Goal: Check status: Check status

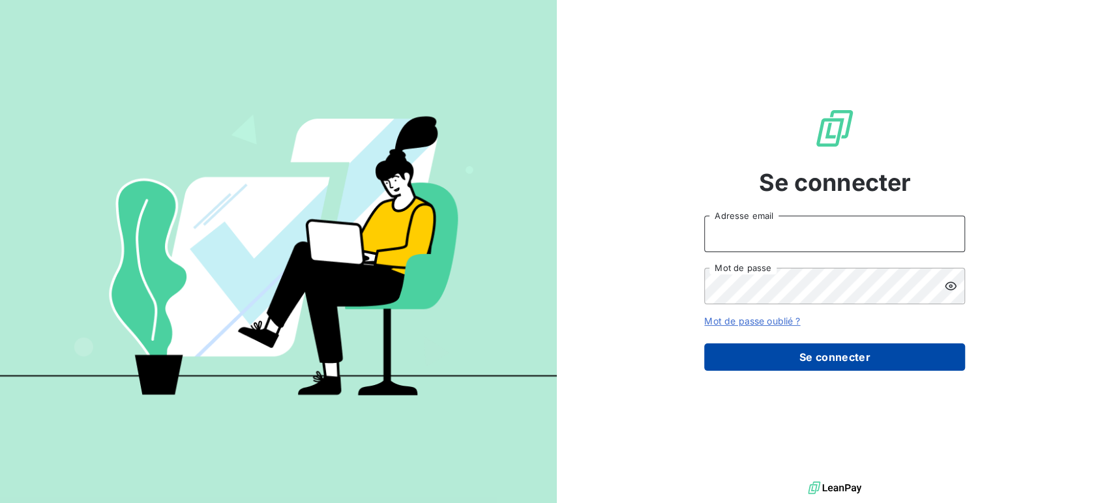
type input "[EMAIL_ADDRESS][PERSON_NAME][DOMAIN_NAME]"
click at [802, 357] on button "Se connecter" at bounding box center [834, 356] width 261 height 27
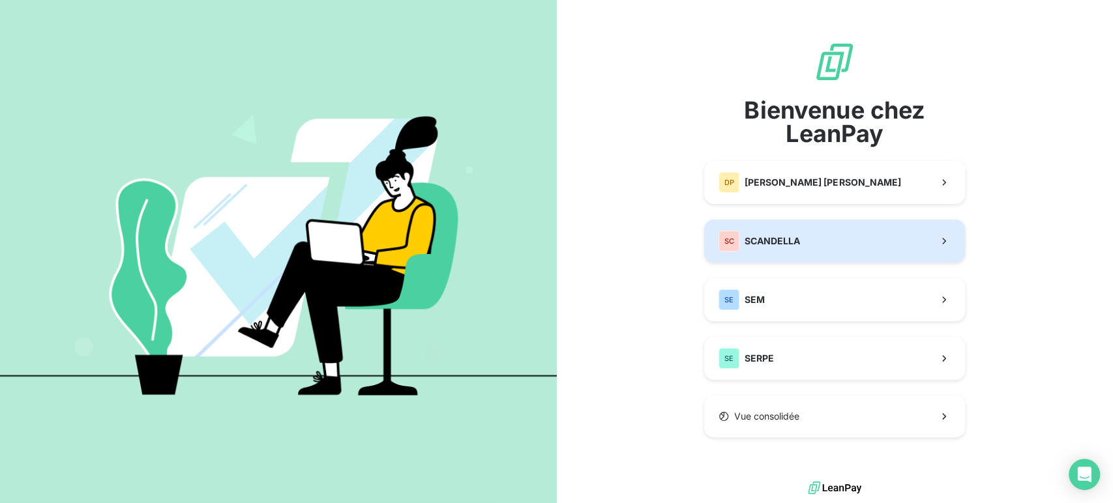
click at [817, 247] on button "SC SCANDELLA" at bounding box center [834, 241] width 261 height 43
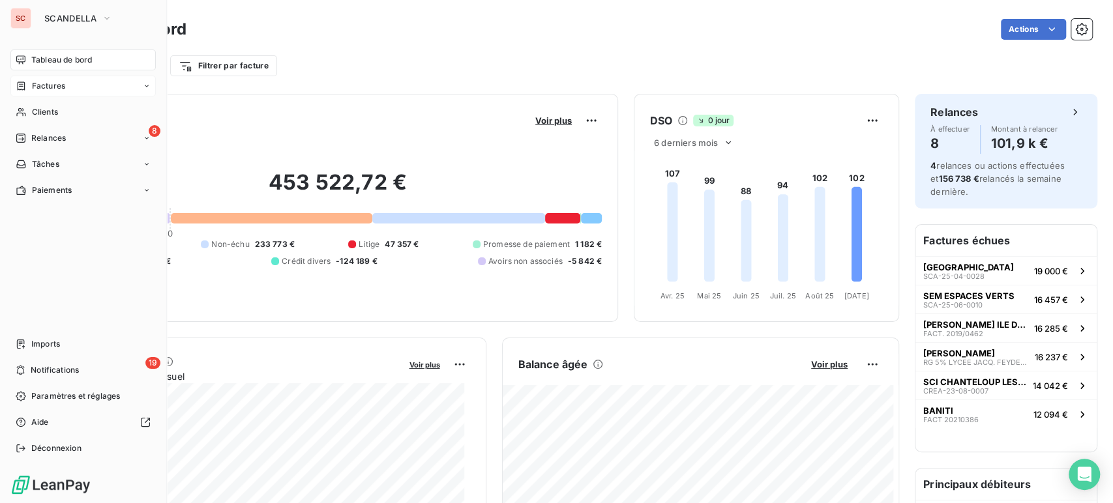
click at [43, 83] on span "Factures" at bounding box center [48, 86] width 33 height 12
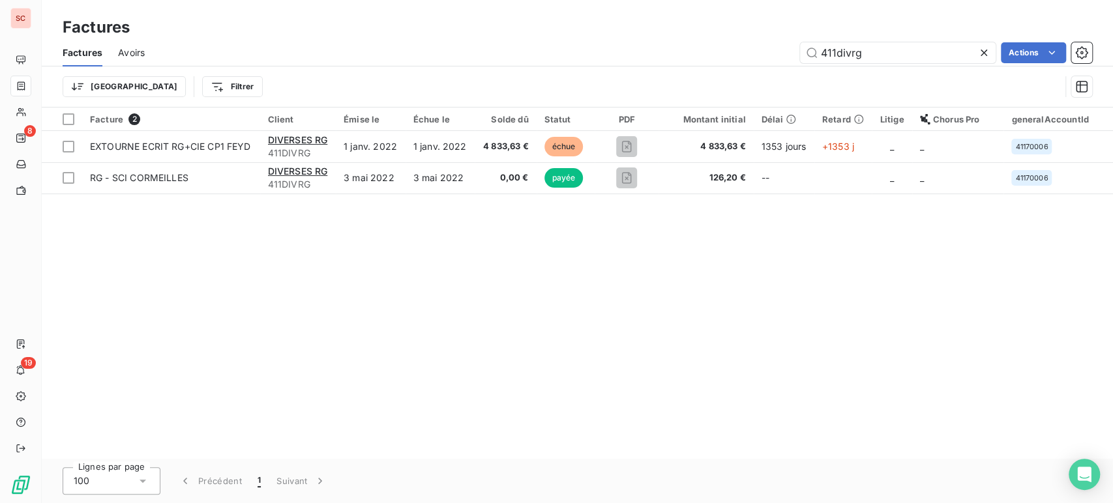
click at [982, 51] on icon at bounding box center [983, 52] width 13 height 13
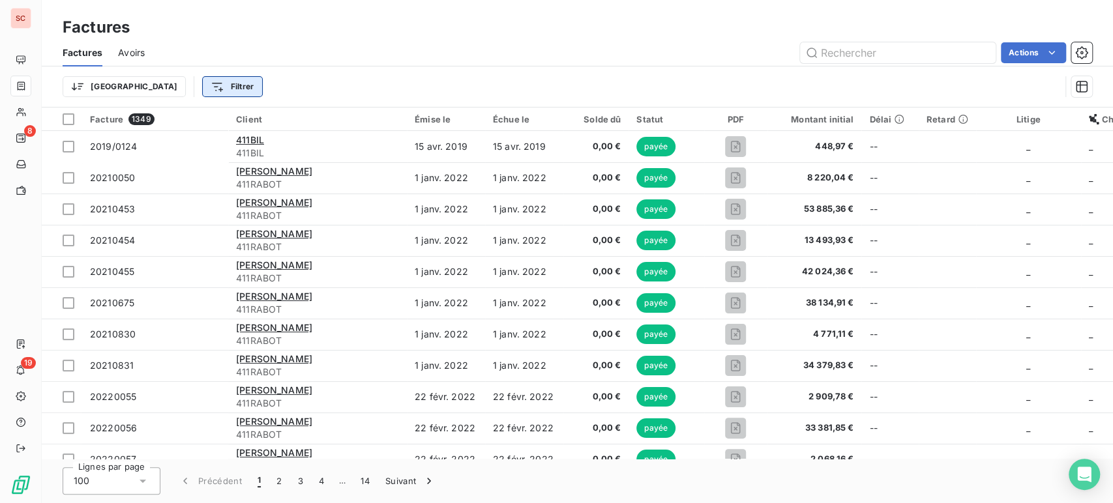
click at [158, 87] on html "SC 8 19 Factures Factures Avoirs Actions Trier Filtrer Facture 1349 Client Émis…" at bounding box center [556, 251] width 1113 height 503
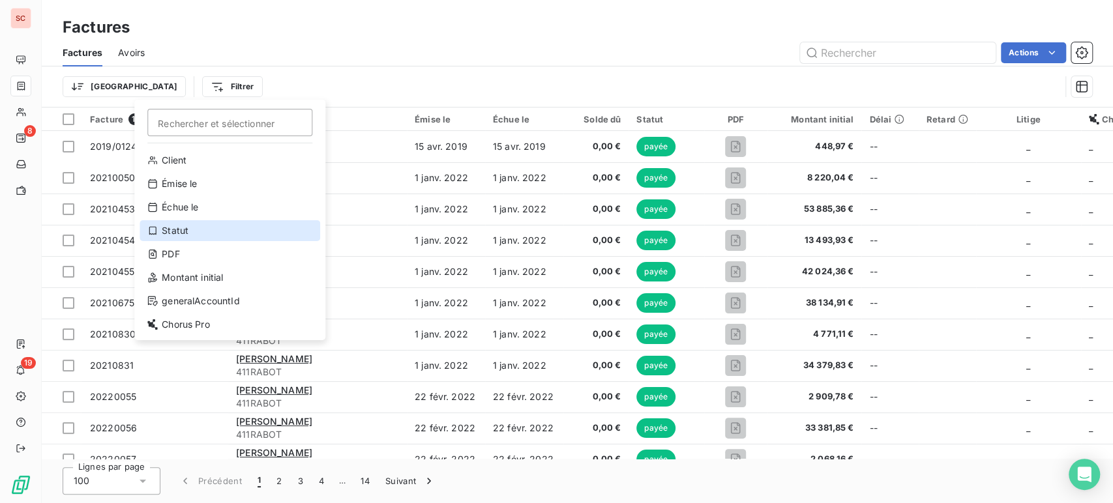
click at [191, 221] on div "Statut" at bounding box center [229, 230] width 181 height 21
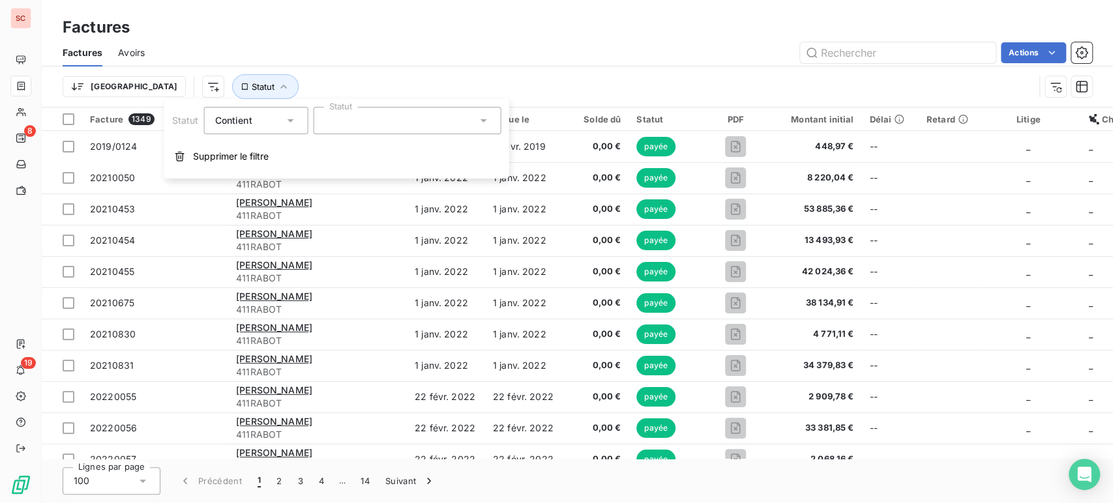
click at [483, 121] on icon at bounding box center [482, 120] width 13 height 13
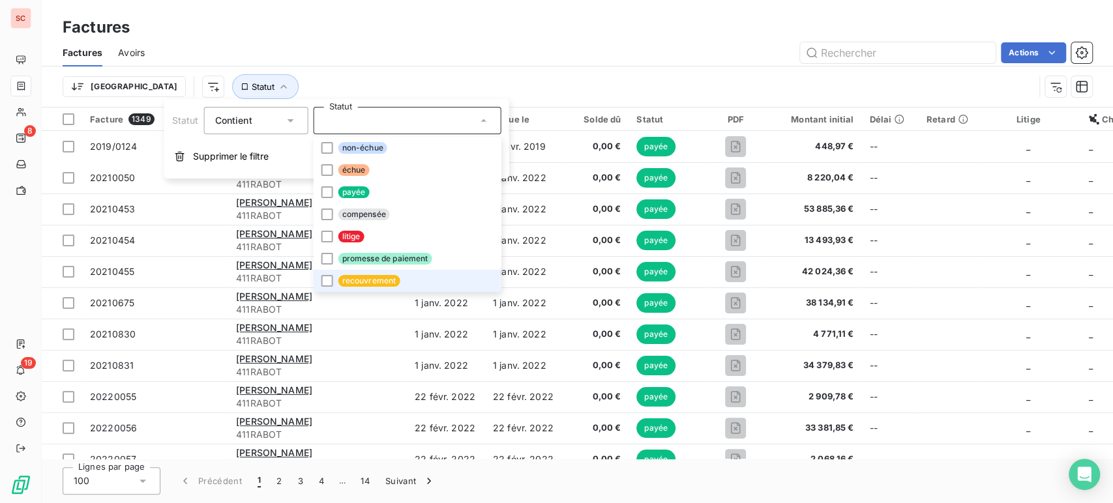
click at [417, 273] on li "recouvrement" at bounding box center [407, 281] width 188 height 22
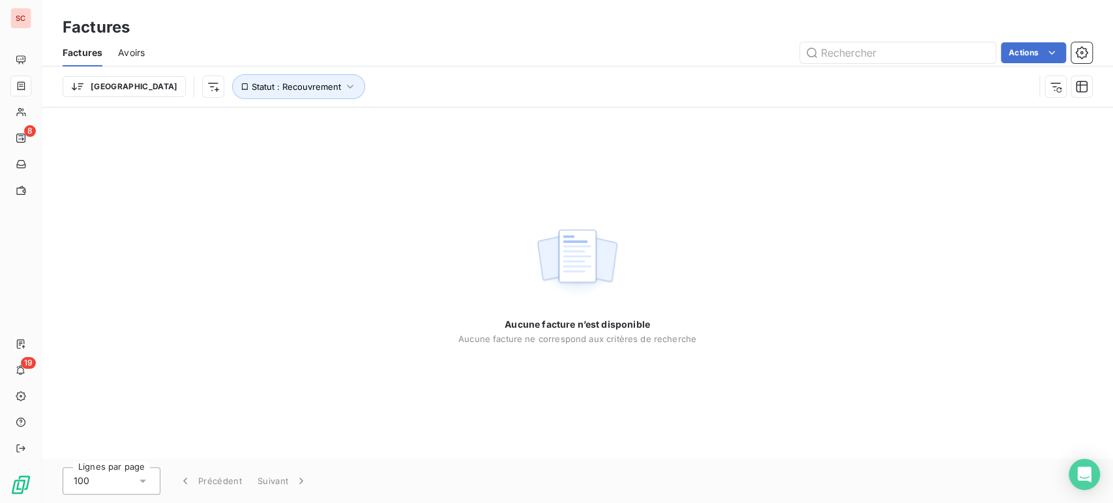
click at [818, 203] on div "Aucune facture n’est disponible Aucune facture ne correspond aux critères de re…" at bounding box center [577, 283] width 1071 height 351
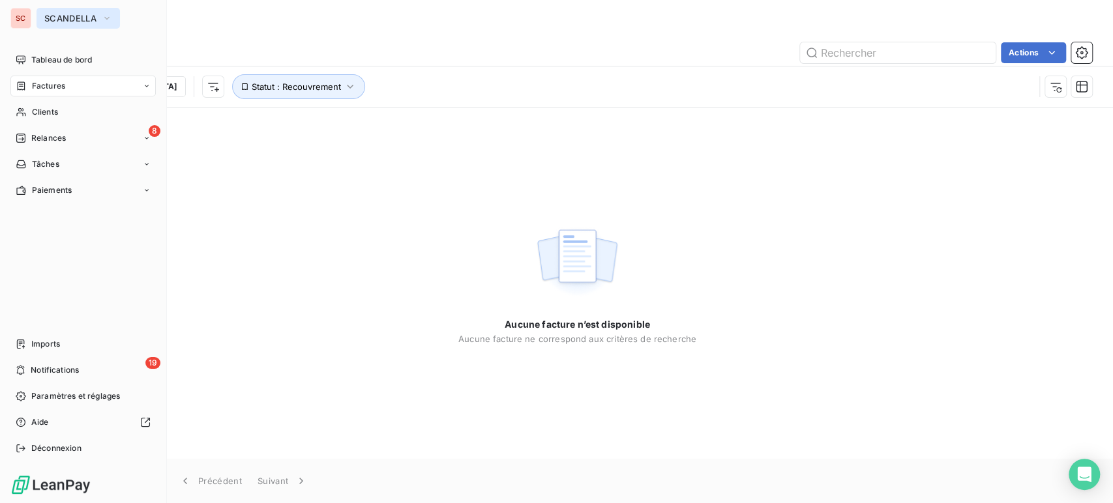
click at [106, 14] on icon "button" at bounding box center [107, 18] width 10 height 13
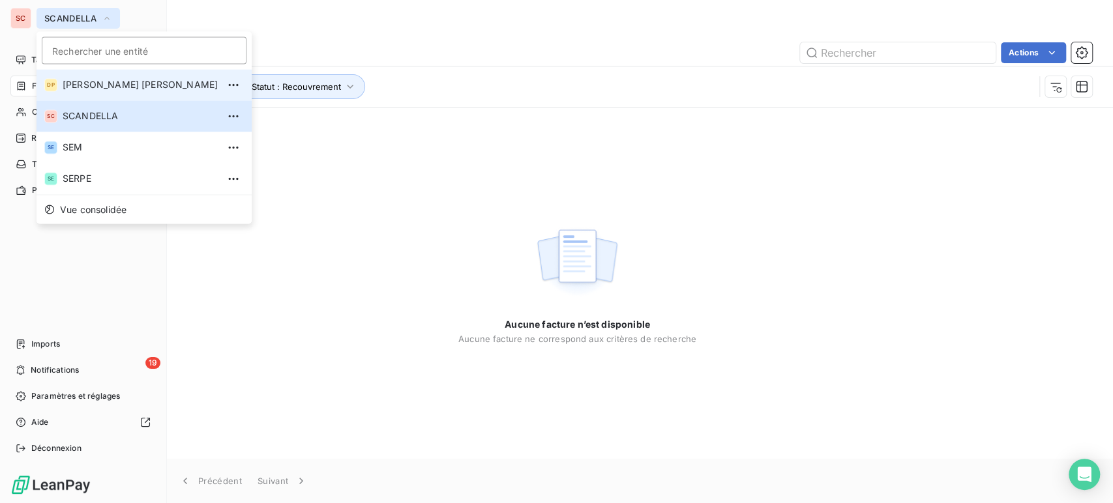
click at [109, 81] on span "[PERSON_NAME] [PERSON_NAME]" at bounding box center [140, 84] width 155 height 13
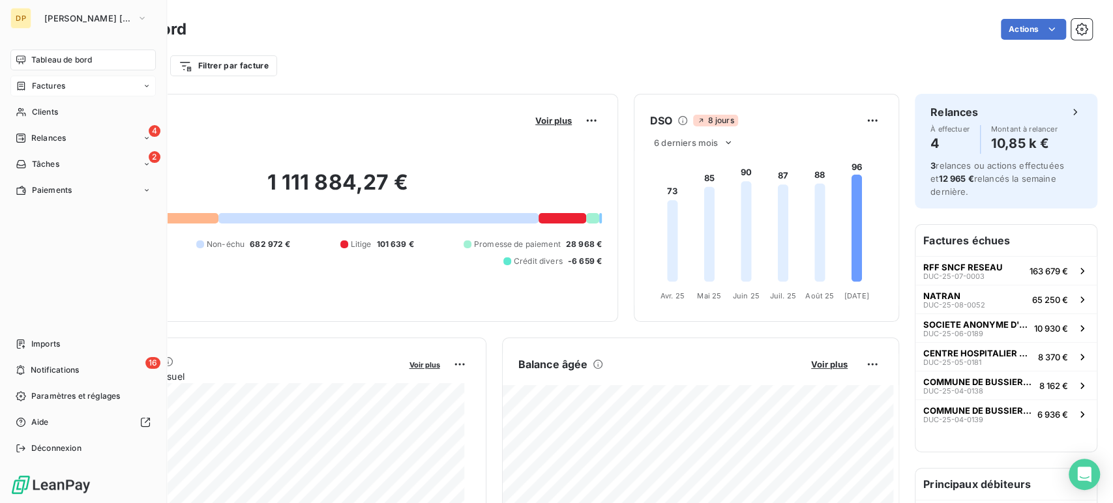
click at [57, 87] on span "Factures" at bounding box center [48, 86] width 33 height 12
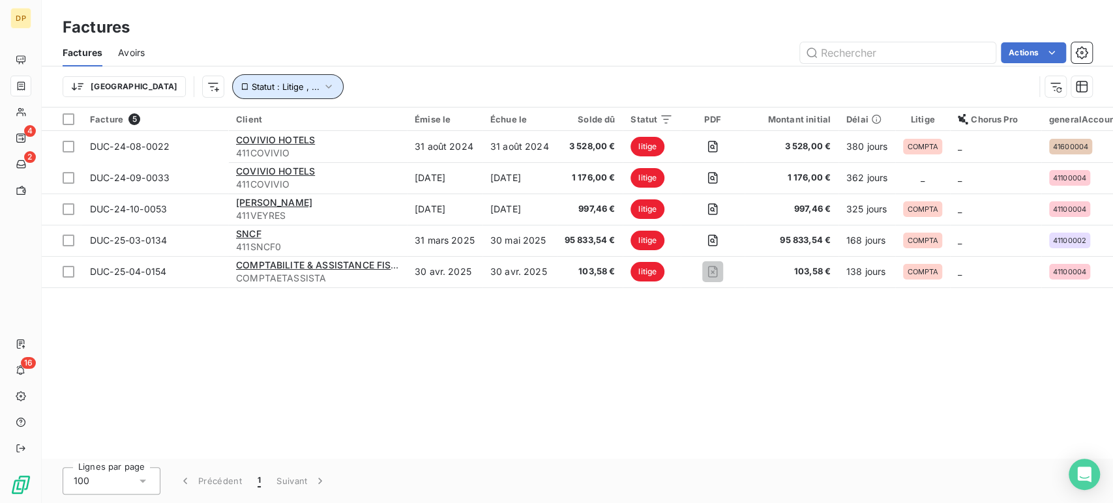
click at [322, 87] on icon "button" at bounding box center [328, 86] width 13 height 13
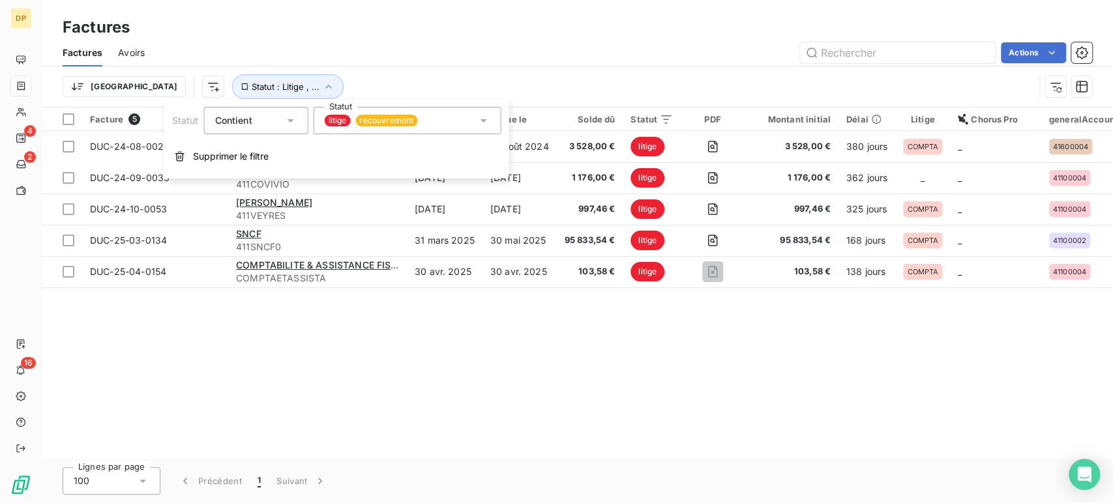
click at [482, 120] on icon at bounding box center [483, 120] width 7 height 3
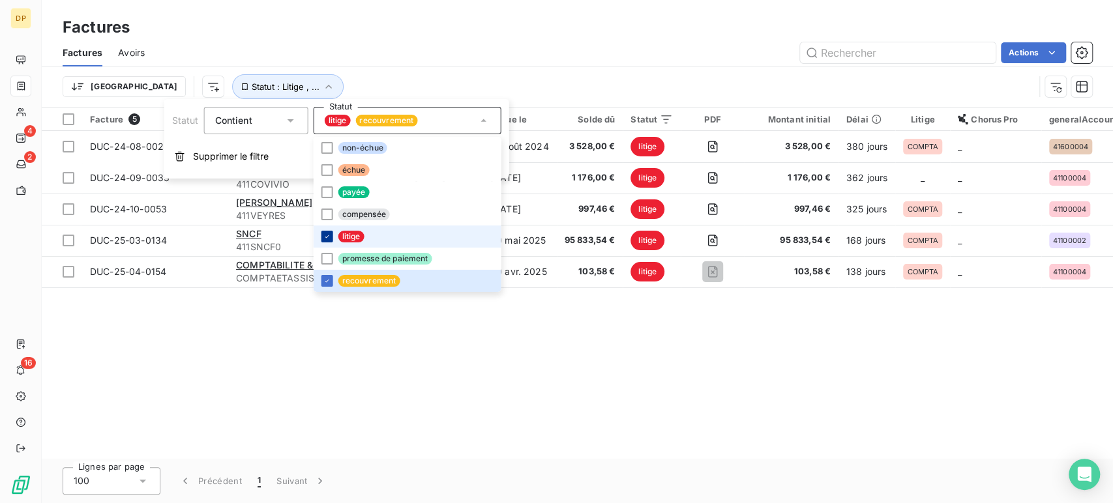
click at [327, 237] on icon at bounding box center [327, 237] width 8 height 8
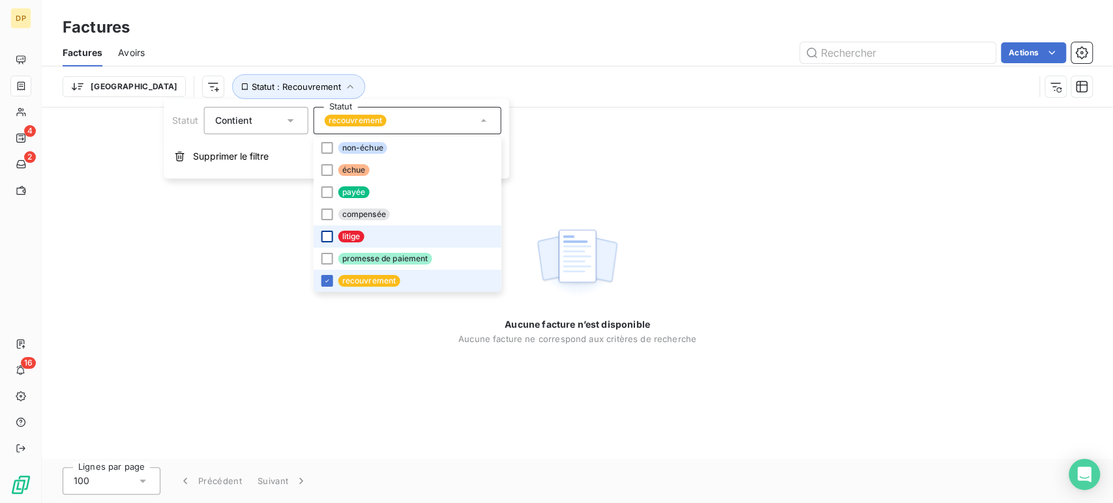
click at [374, 276] on span "recouvrement" at bounding box center [369, 281] width 62 height 12
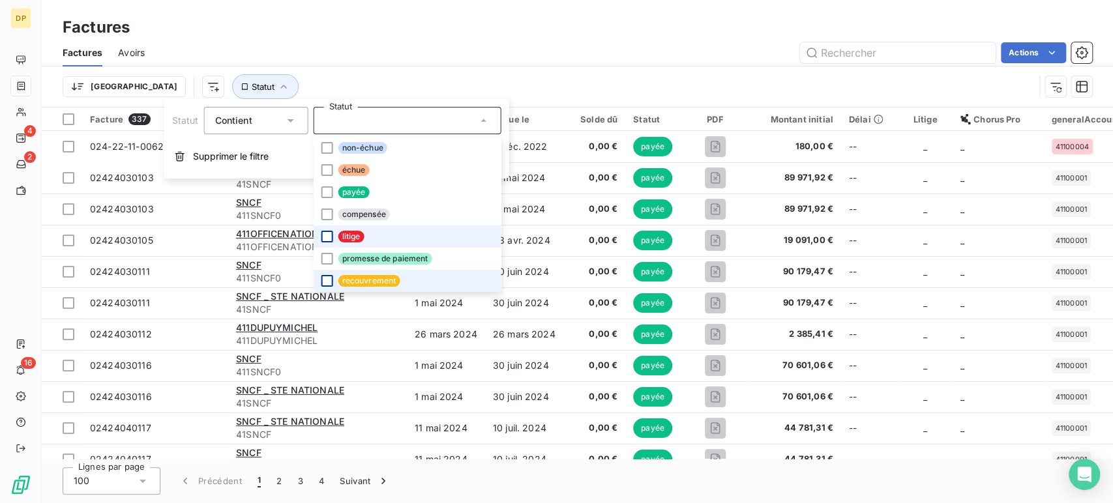
click at [325, 282] on div at bounding box center [327, 281] width 12 height 12
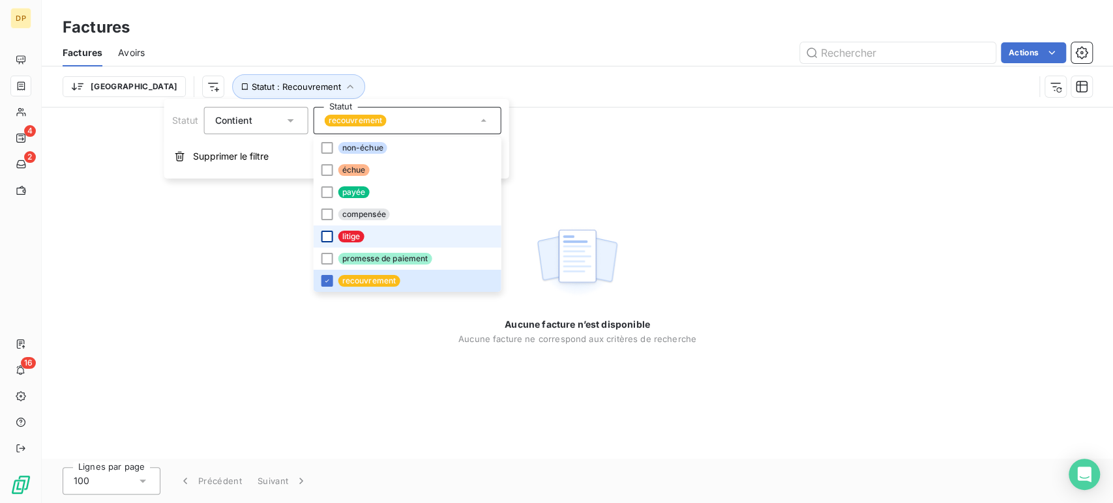
drag, startPoint x: 598, startPoint y: 53, endPoint x: 613, endPoint y: 54, distance: 15.0
click at [598, 53] on div "Actions" at bounding box center [625, 52] width 931 height 21
